Goal: Information Seeking & Learning: Learn about a topic

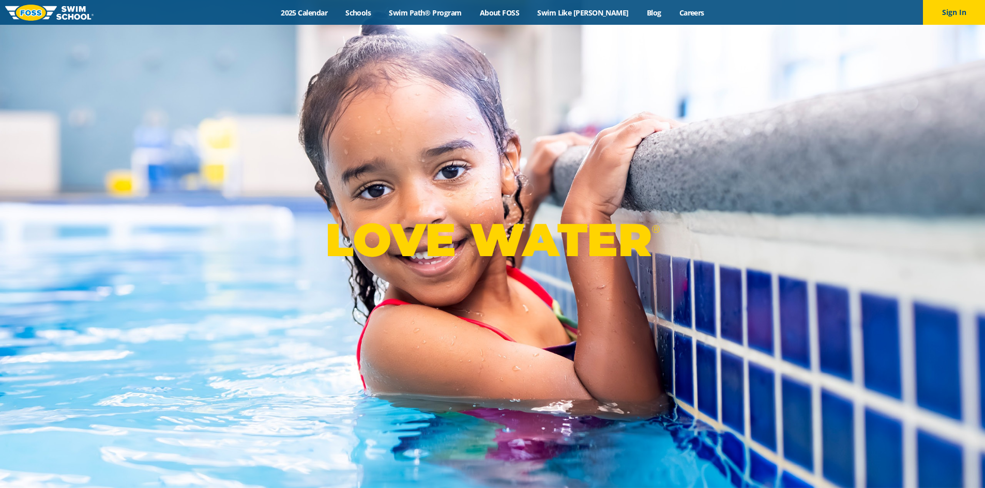
click at [726, 66] on div "LOVE WATER ®" at bounding box center [492, 244] width 985 height 488
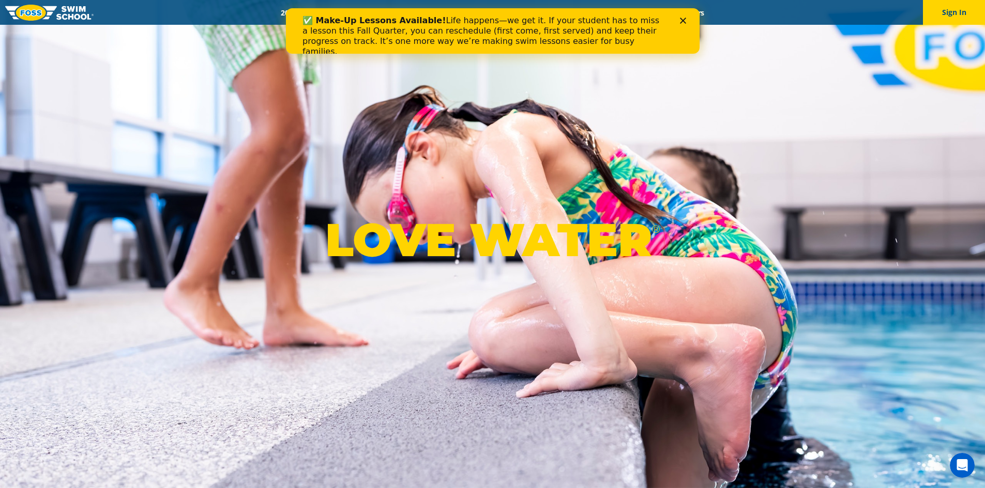
click at [684, 22] on icon "Close" at bounding box center [682, 21] width 6 height 6
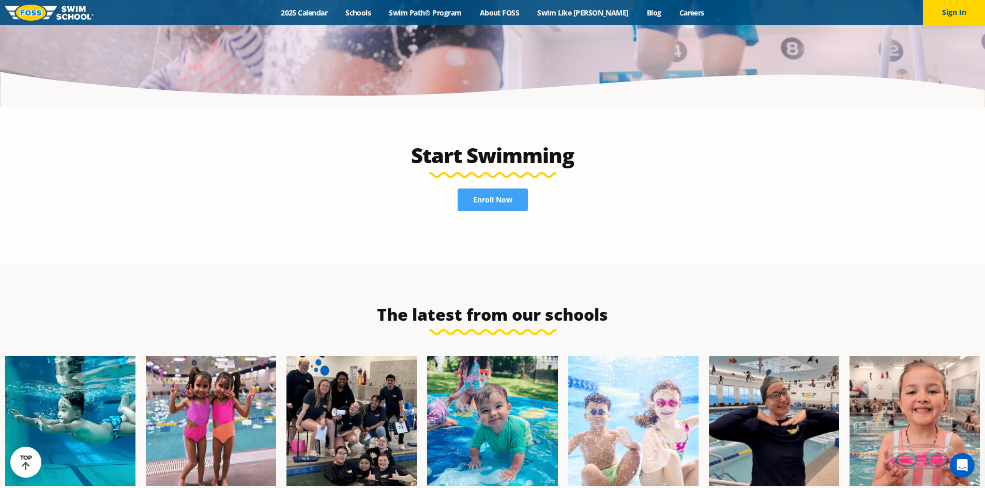
scroll to position [2584, 0]
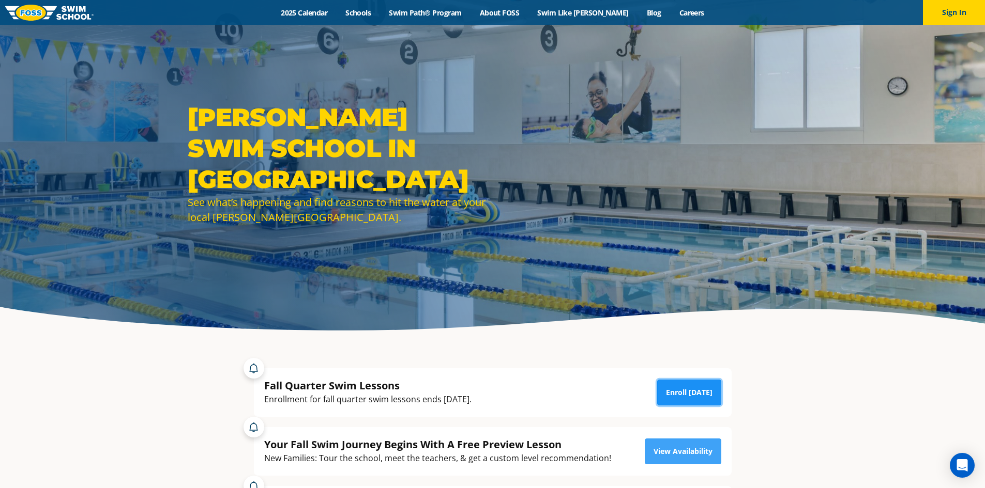
click at [672, 390] on link "Enroll Today" at bounding box center [689, 393] width 64 height 26
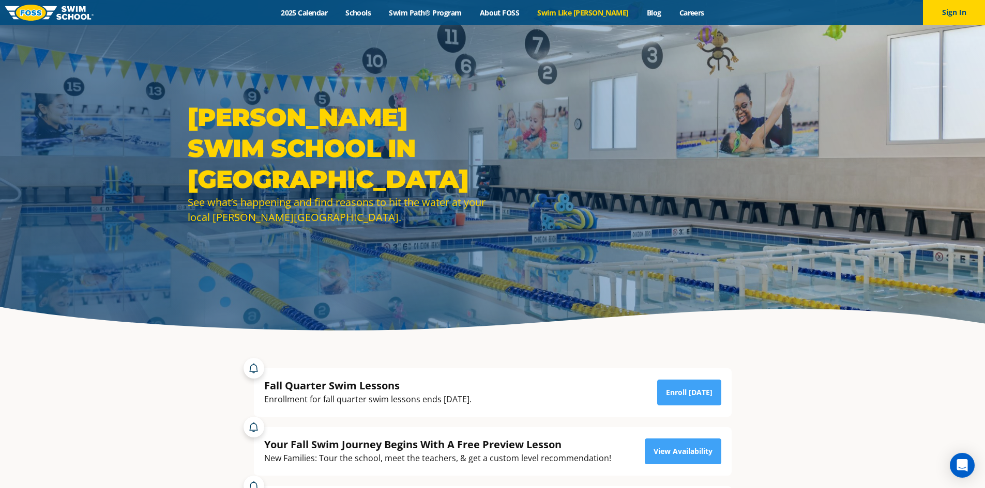
click at [582, 15] on link "Swim Like [PERSON_NAME]" at bounding box center [583, 13] width 110 height 10
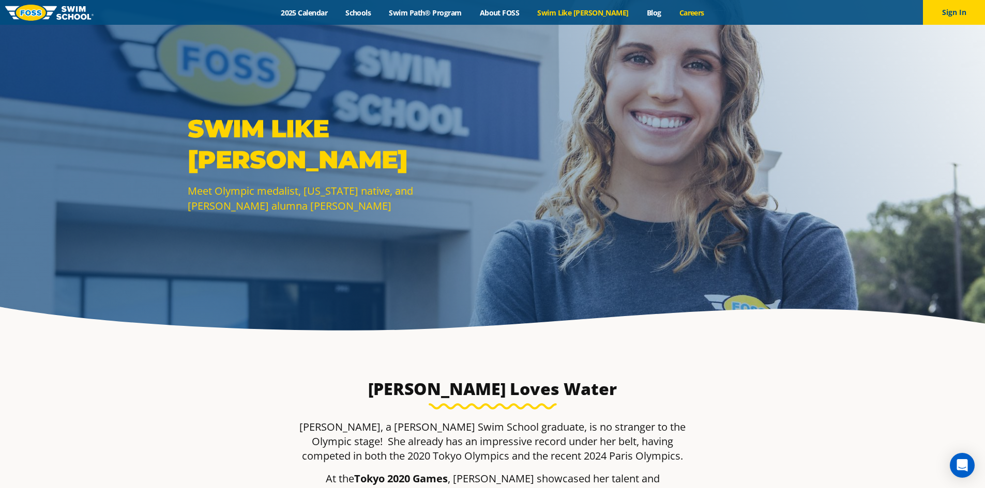
click at [679, 14] on link "Careers" at bounding box center [691, 13] width 43 height 10
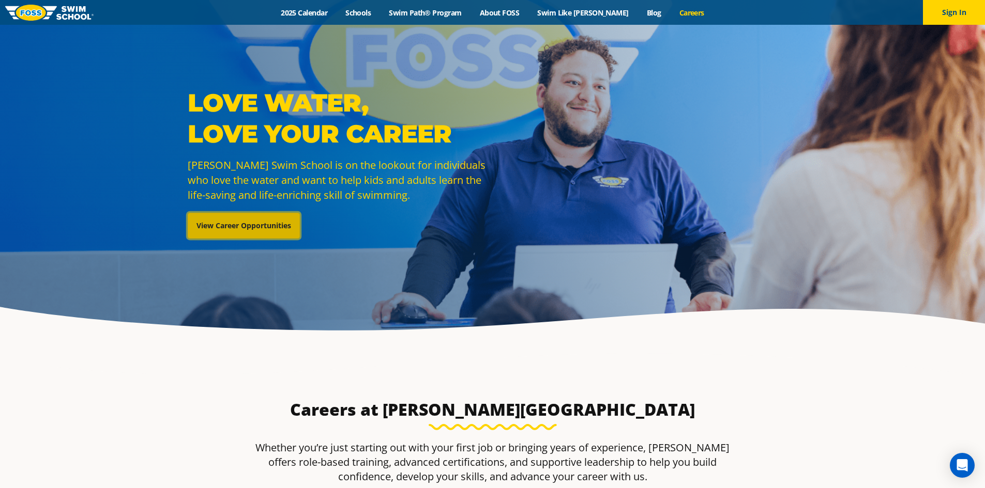
click at [236, 227] on link "View Career Opportunities" at bounding box center [244, 226] width 112 height 26
click at [375, 14] on link "Schools" at bounding box center [357, 13] width 43 height 10
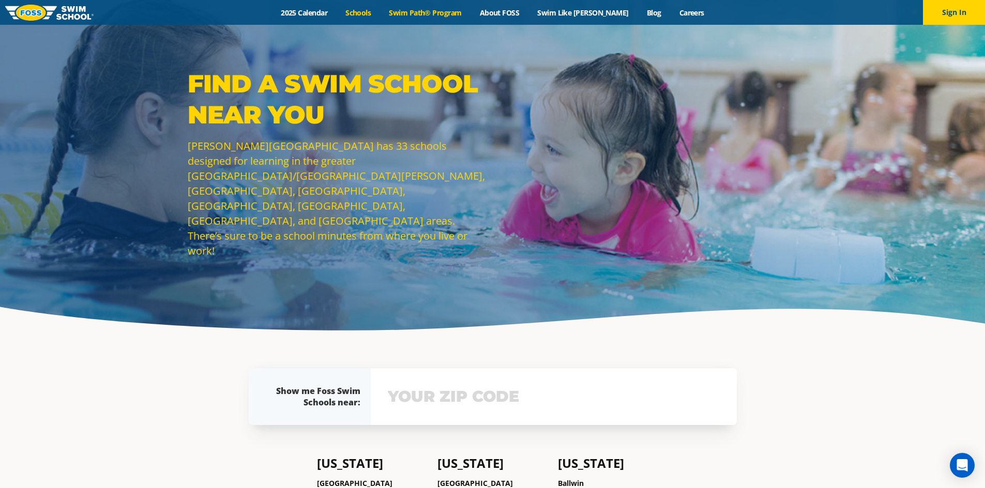
click at [452, 9] on link "Swim Path® Program" at bounding box center [425, 13] width 90 height 10
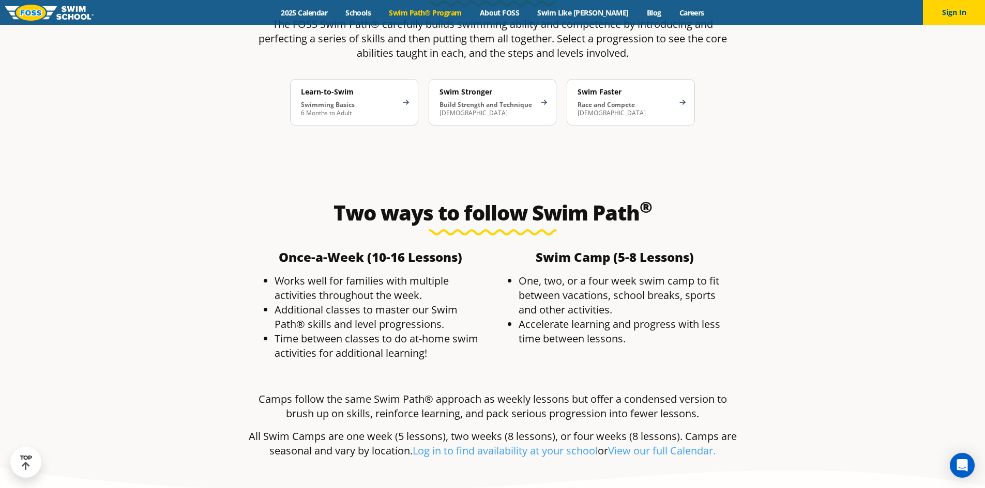
scroll to position [2067, 0]
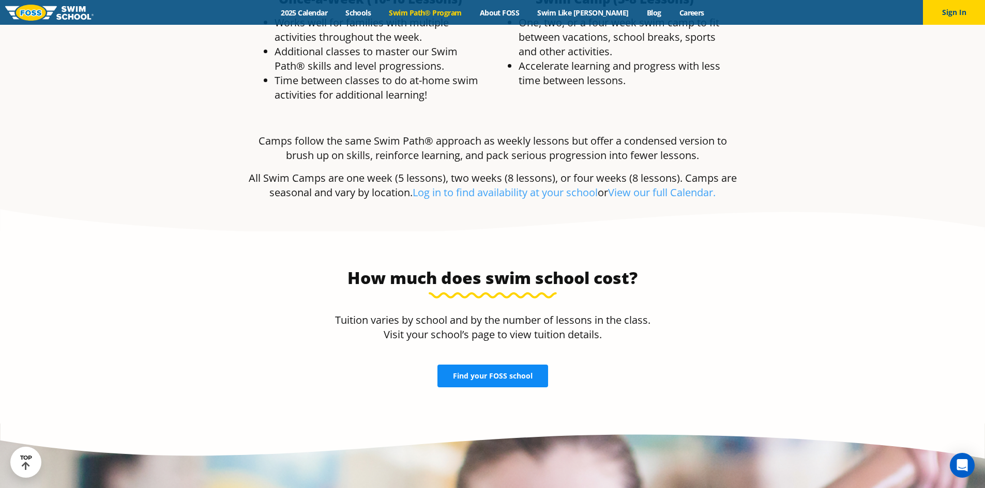
click at [478, 373] on span "Find your FOSS school" at bounding box center [493, 376] width 80 height 7
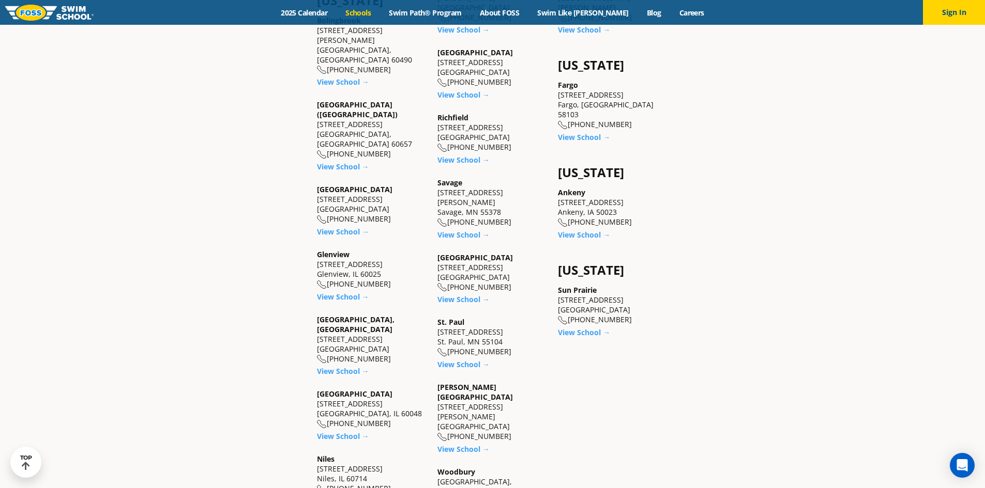
scroll to position [1034, 0]
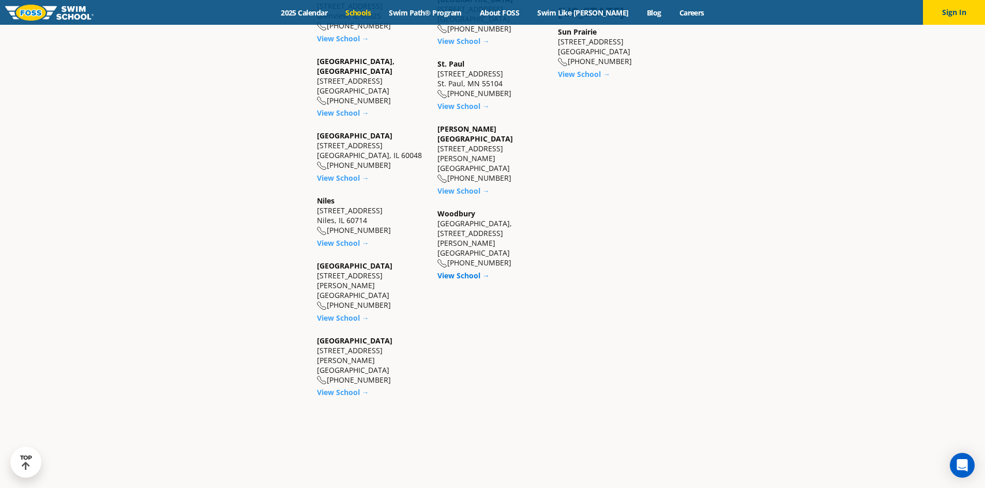
click at [467, 271] on link "View School →" at bounding box center [463, 276] width 52 height 10
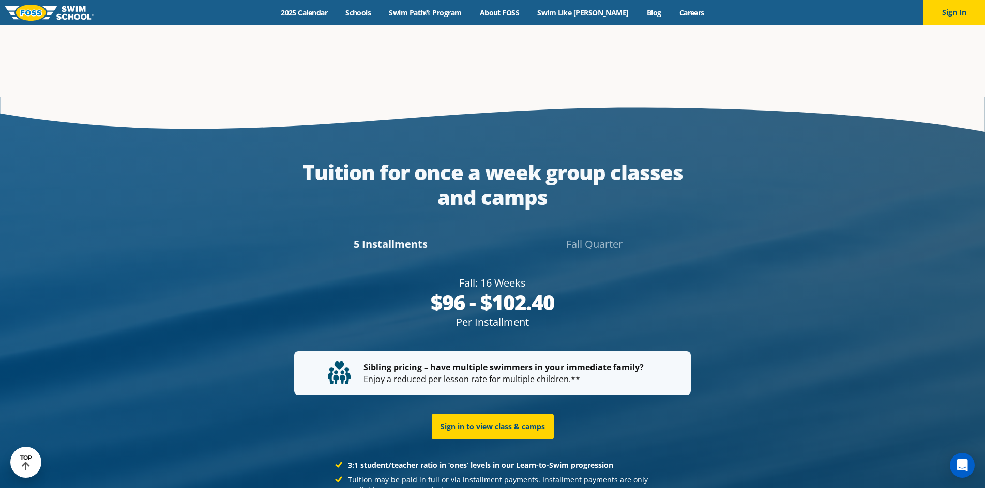
scroll to position [1934, 0]
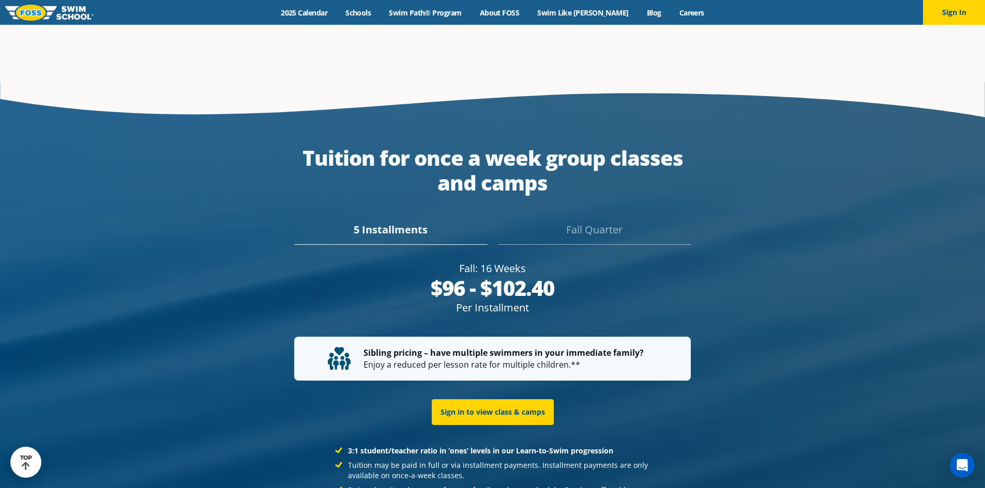
click at [590, 222] on div "Fall Quarter" at bounding box center [594, 233] width 193 height 23
click at [389, 222] on div "5 Installments" at bounding box center [390, 233] width 193 height 23
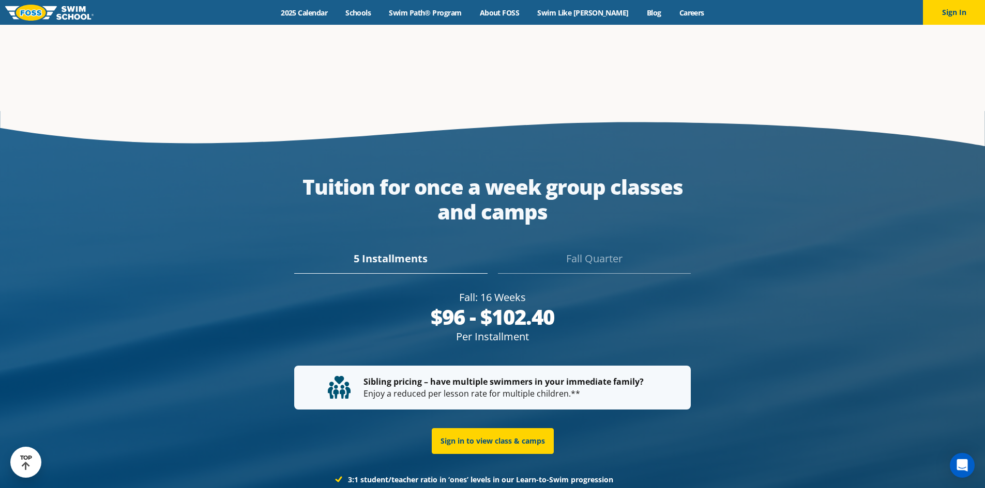
scroll to position [1949, 0]
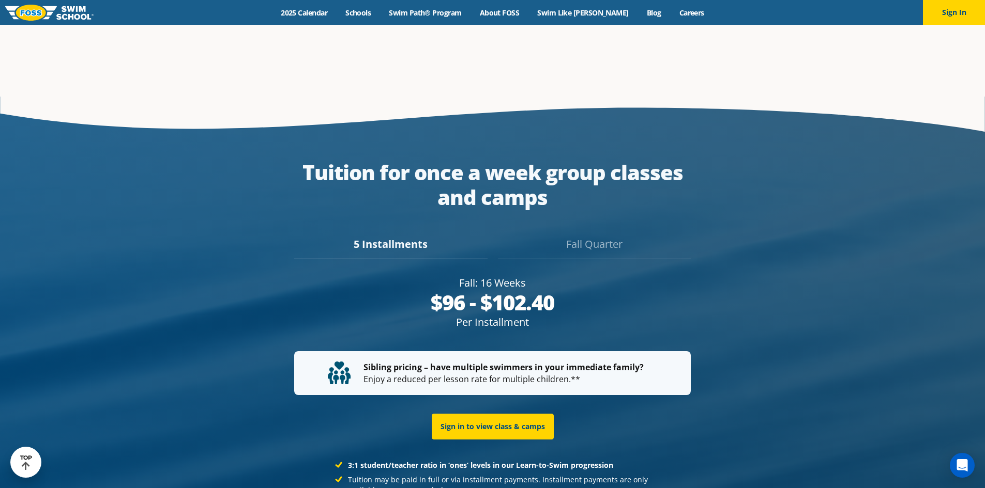
click at [600, 237] on div "Fall Quarter" at bounding box center [594, 248] width 193 height 23
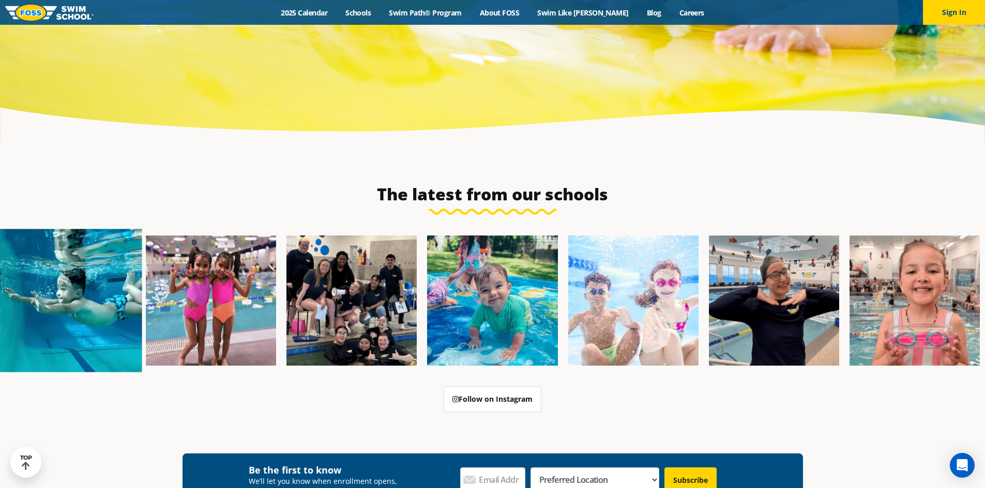
scroll to position [3485, 0]
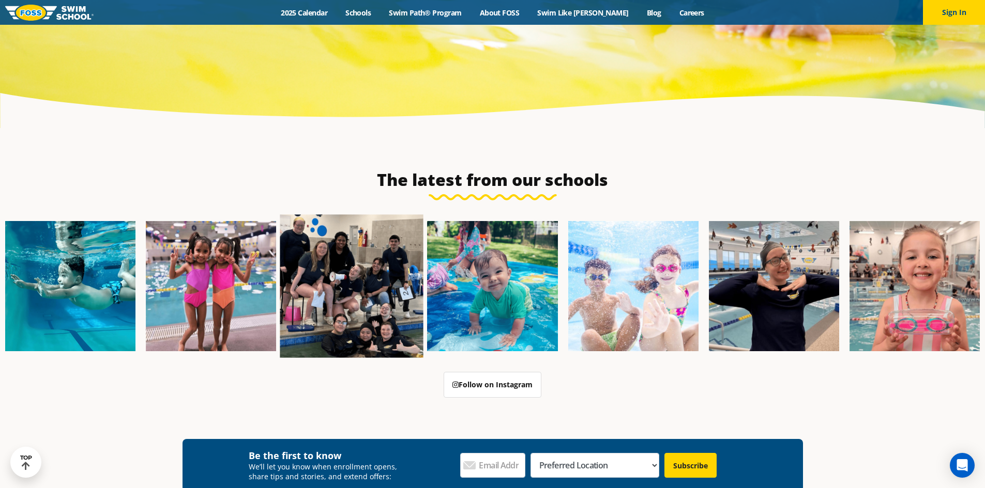
click at [380, 285] on img at bounding box center [351, 285] width 143 height 143
